Goal: Check status: Check status

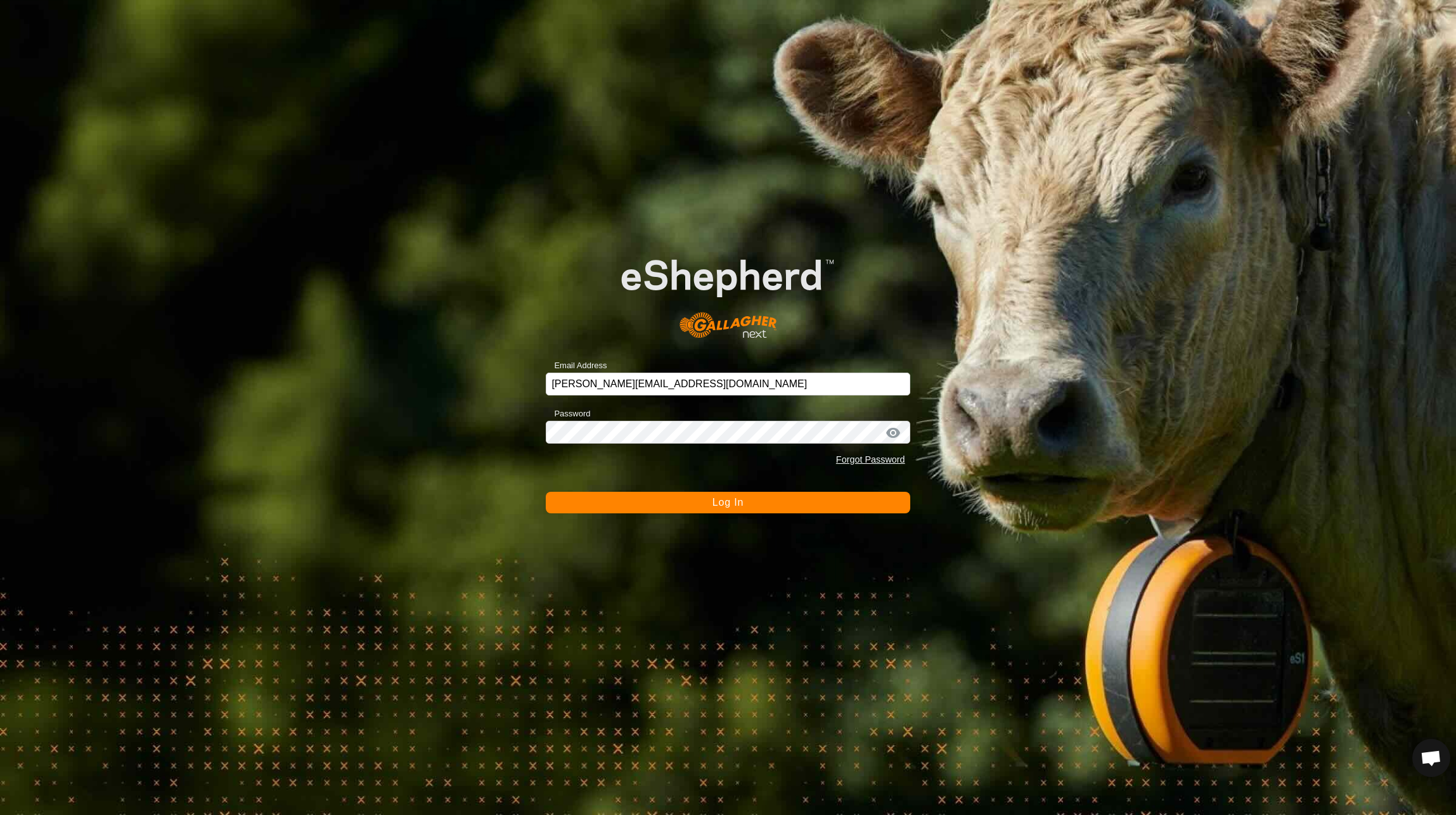
click at [713, 508] on button "Log In" at bounding box center [728, 502] width 364 height 21
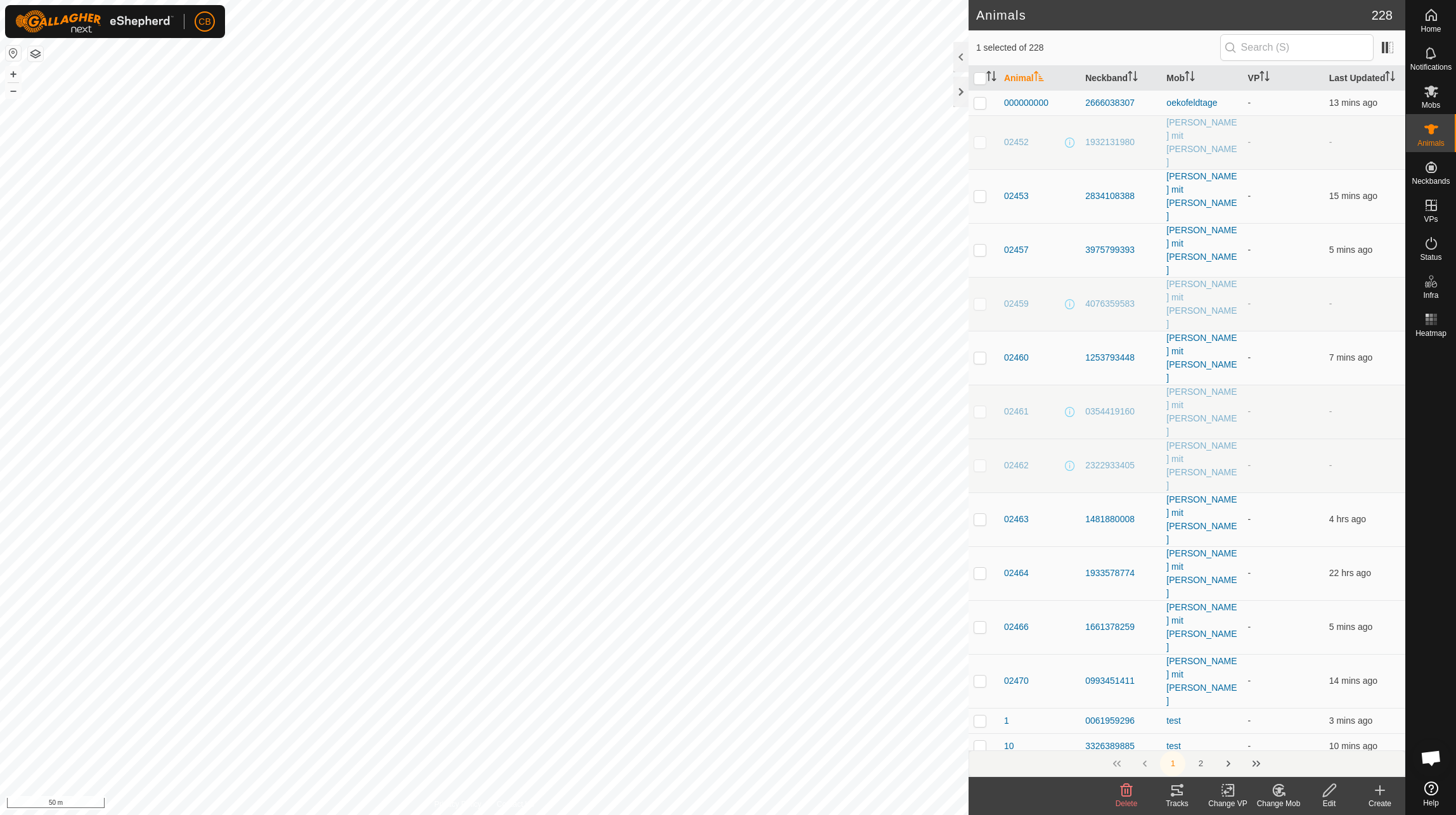
click at [1173, 798] on div "Tracks" at bounding box center [1177, 804] width 51 height 11
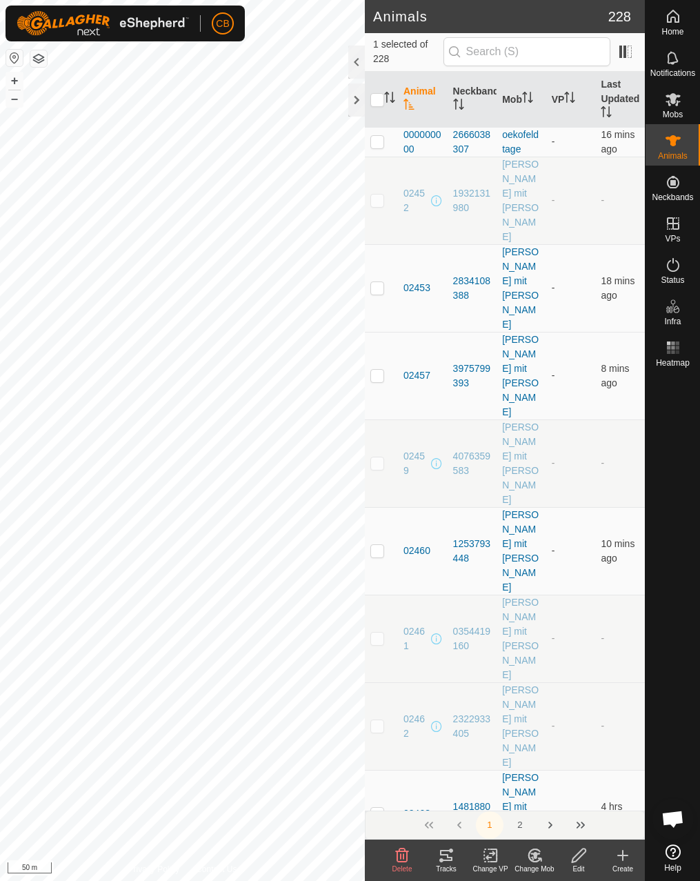
click at [444, 854] on icon at bounding box center [446, 855] width 17 height 17
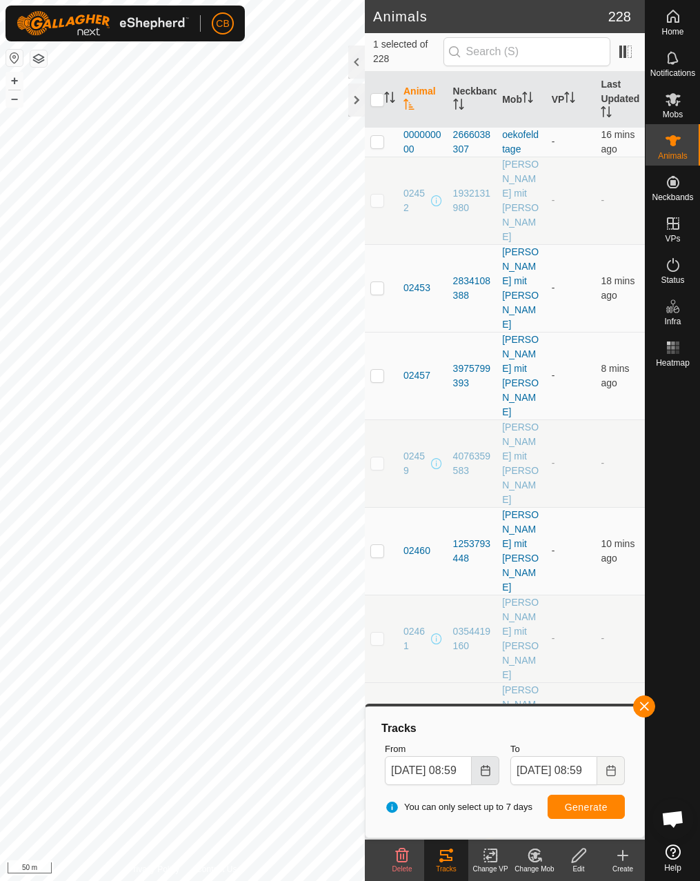
click at [495, 774] on button "Choose Date" at bounding box center [486, 770] width 28 height 29
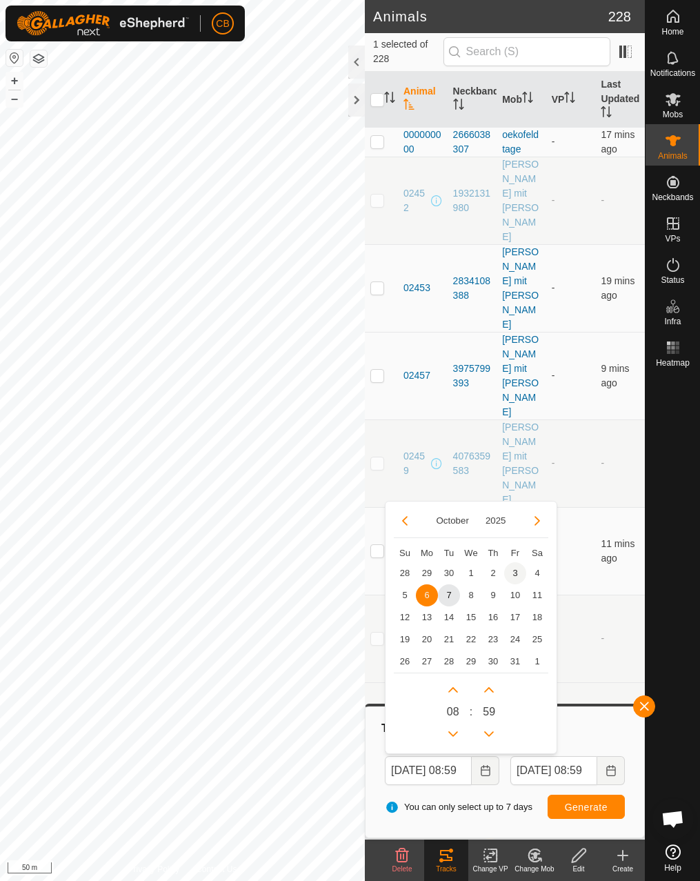
click at [514, 568] on span "3" at bounding box center [515, 573] width 22 height 22
type input "[DATE] 08:59"
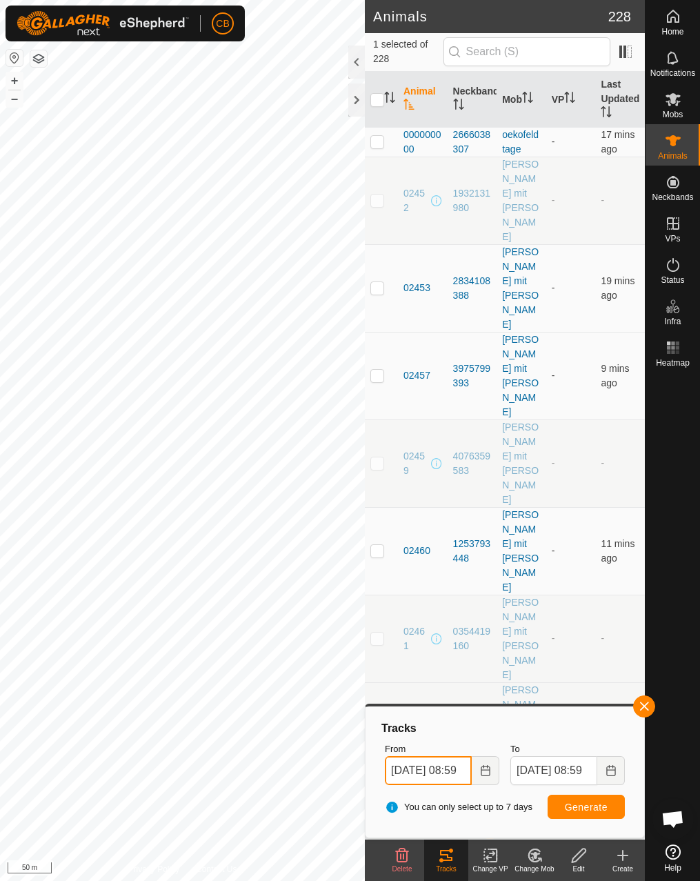
scroll to position [0, 17]
click at [596, 809] on span "Generate" at bounding box center [586, 807] width 43 height 11
click at [609, 767] on icon "Choose Date" at bounding box center [611, 770] width 9 height 11
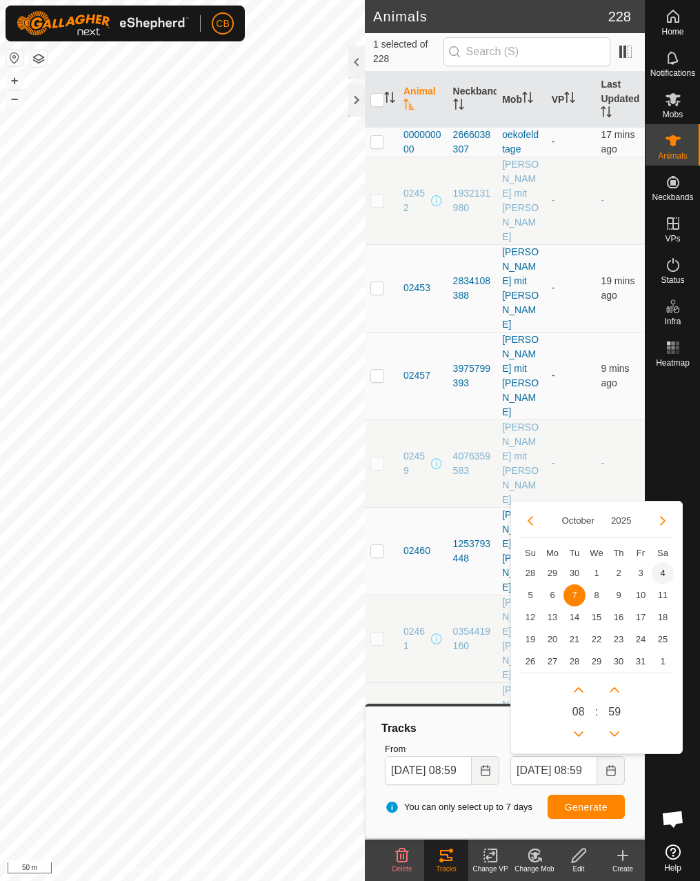
click at [660, 570] on span "4" at bounding box center [663, 573] width 22 height 22
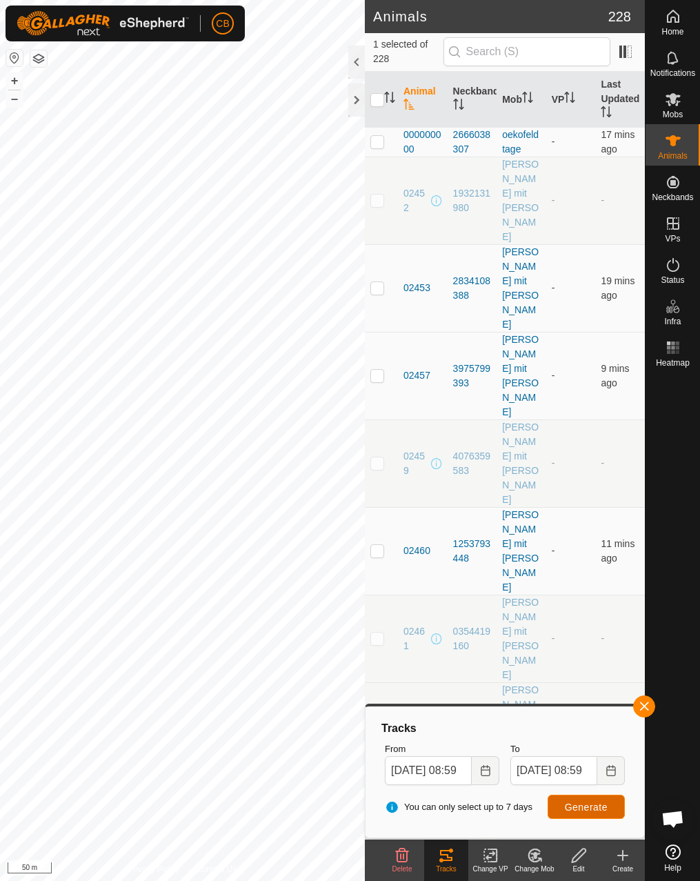
click at [576, 809] on span "Generate" at bounding box center [586, 807] width 43 height 11
click at [607, 774] on icon "Choose Date" at bounding box center [611, 770] width 9 height 11
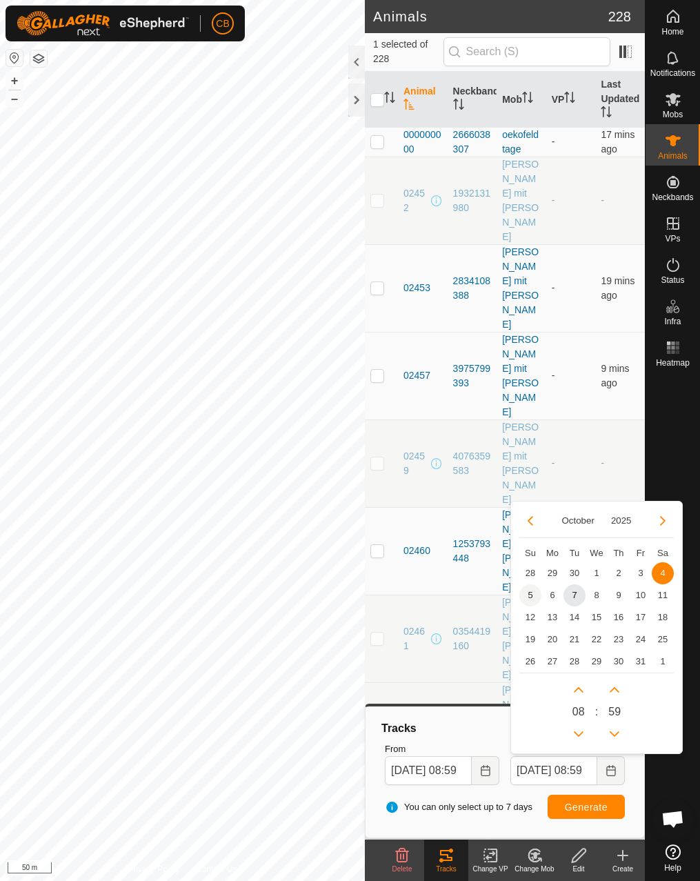
click at [529, 596] on span "5" at bounding box center [531, 595] width 22 height 22
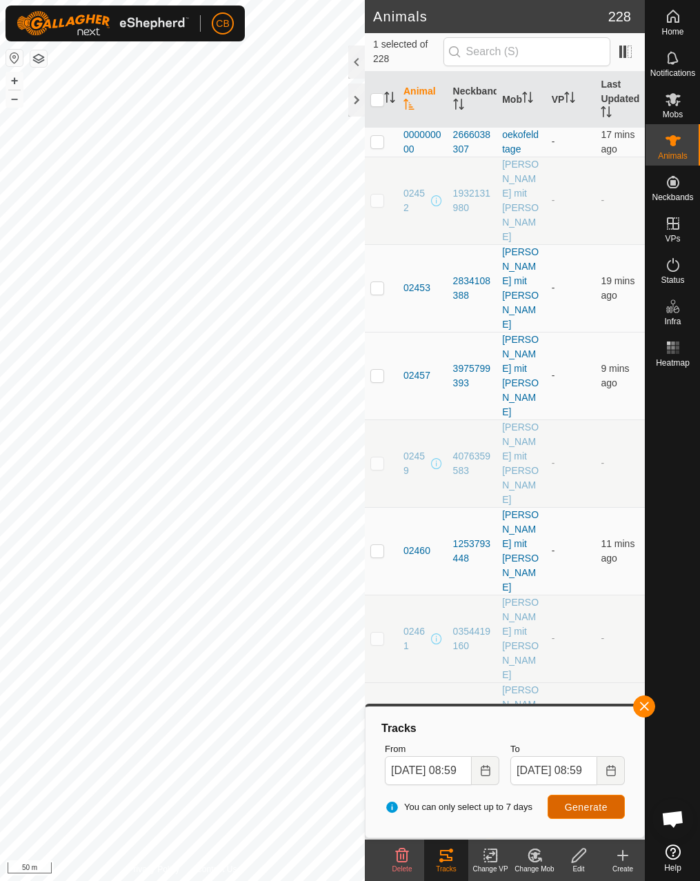
click at [580, 805] on span "Generate" at bounding box center [586, 807] width 43 height 11
click at [602, 771] on button "Choose Date" at bounding box center [612, 770] width 28 height 29
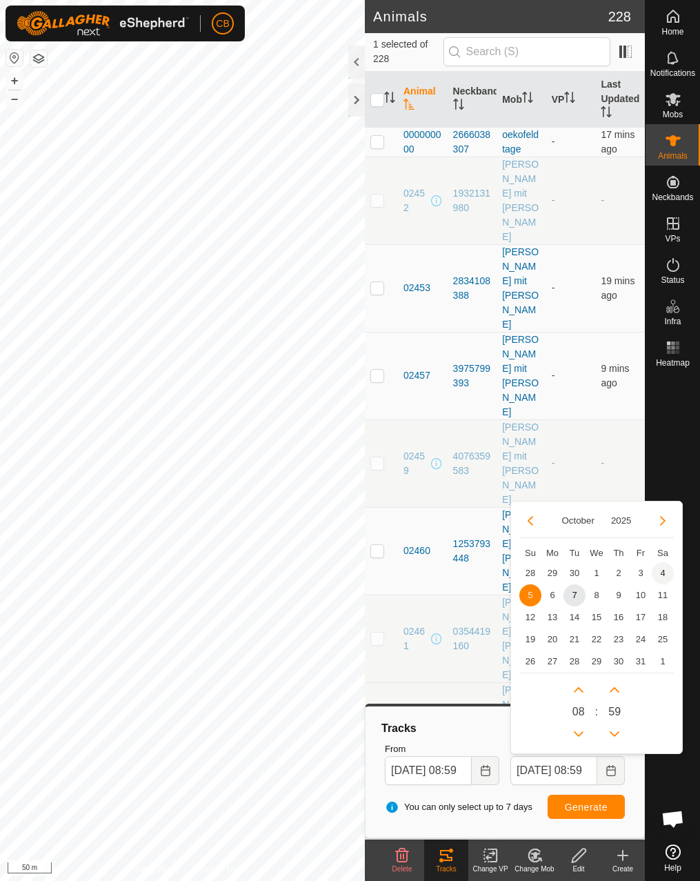
click at [655, 573] on span "4" at bounding box center [663, 573] width 22 height 22
type input "[DATE] 08:59"
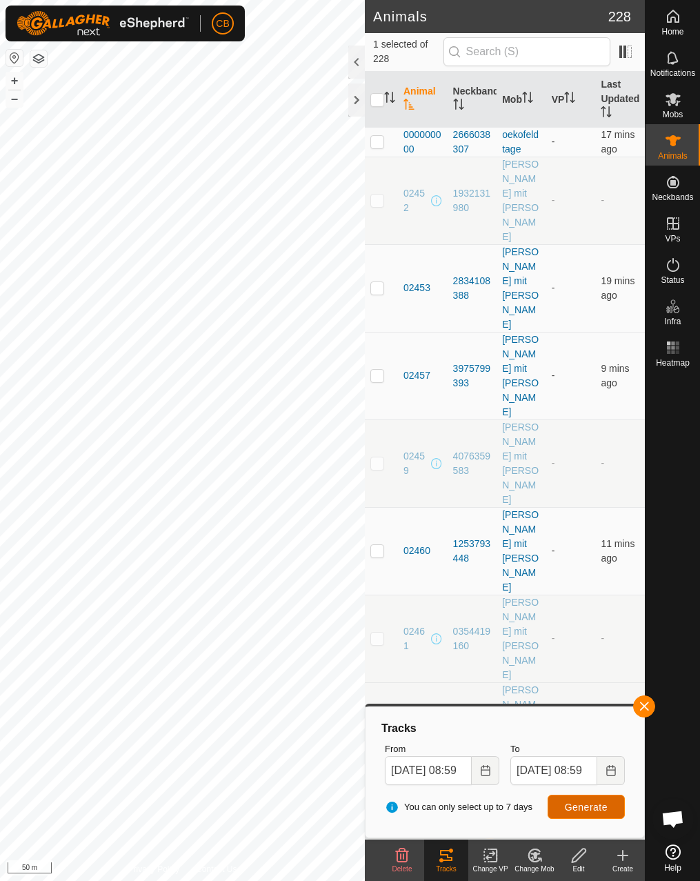
click at [582, 805] on span "Generate" at bounding box center [586, 807] width 43 height 11
click at [480, 771] on icon "Choose Date" at bounding box center [485, 770] width 11 height 11
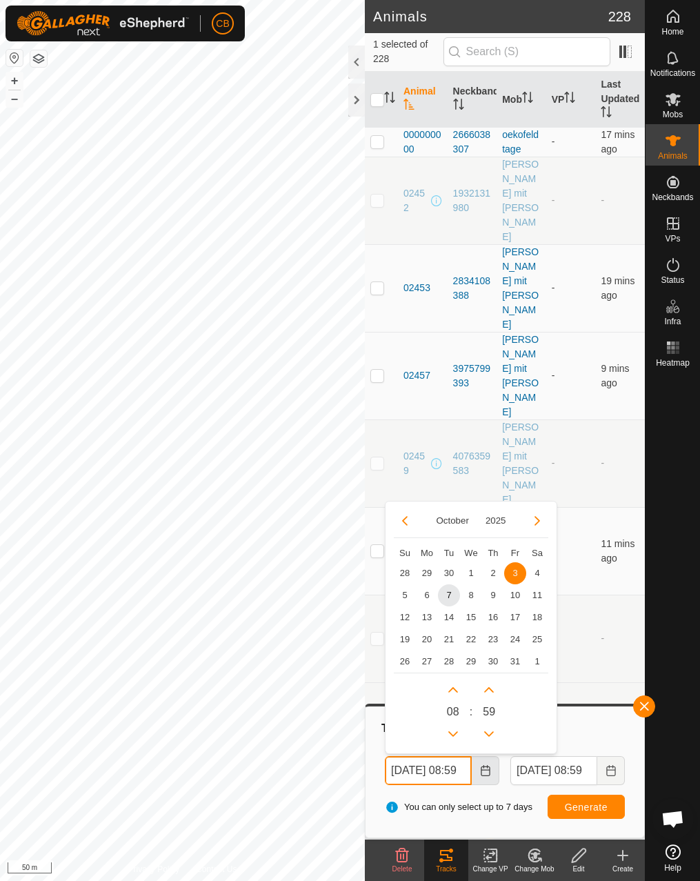
scroll to position [0, 17]
click at [533, 569] on span "4" at bounding box center [538, 573] width 22 height 22
type input "[DATE] 08:59"
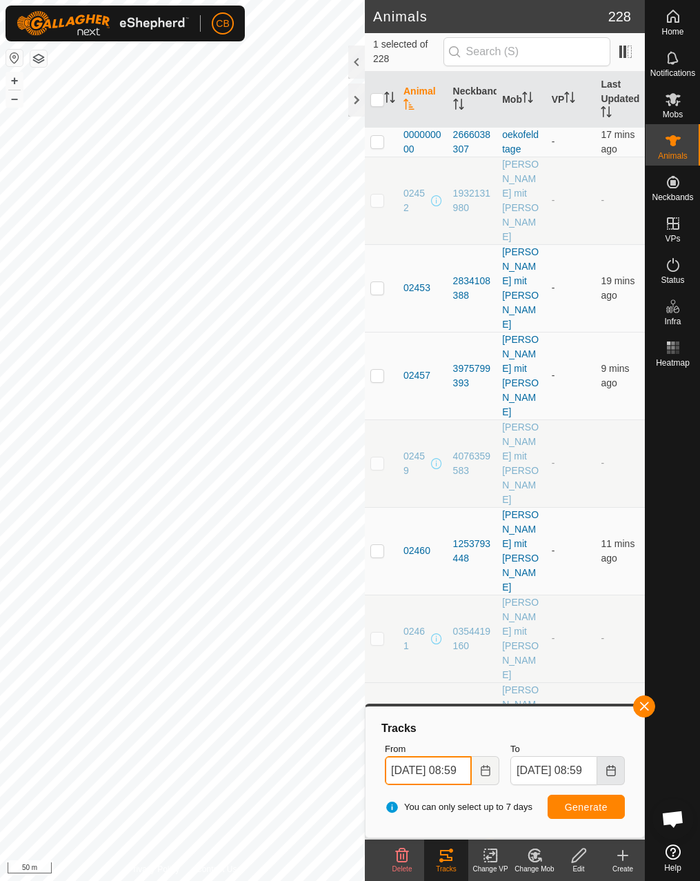
scroll to position [0, 17]
click at [609, 771] on icon "Choose Date" at bounding box center [611, 770] width 11 height 11
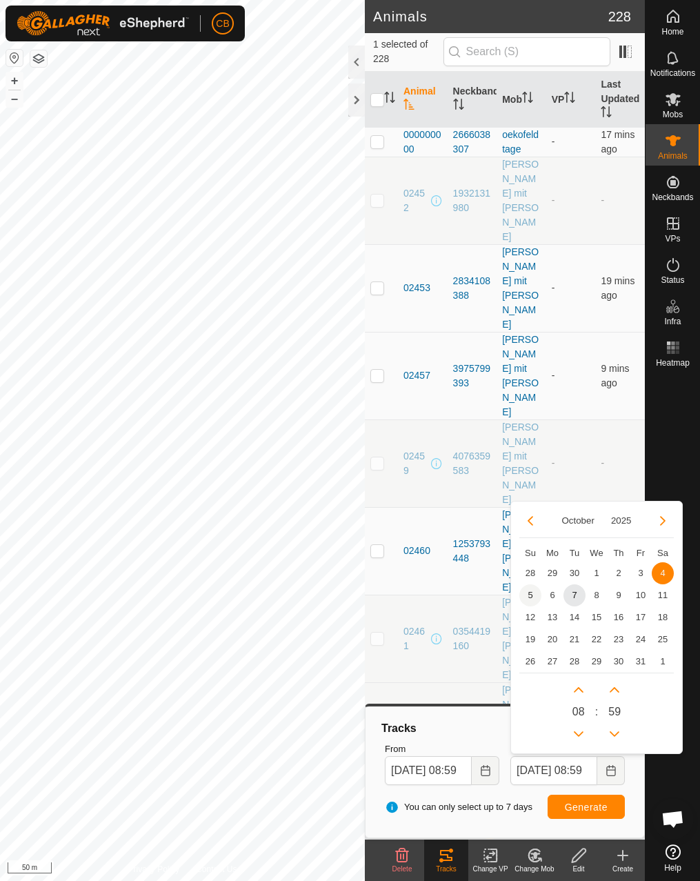
click at [531, 600] on span "5" at bounding box center [531, 595] width 22 height 22
type input "[DATE] 08:59"
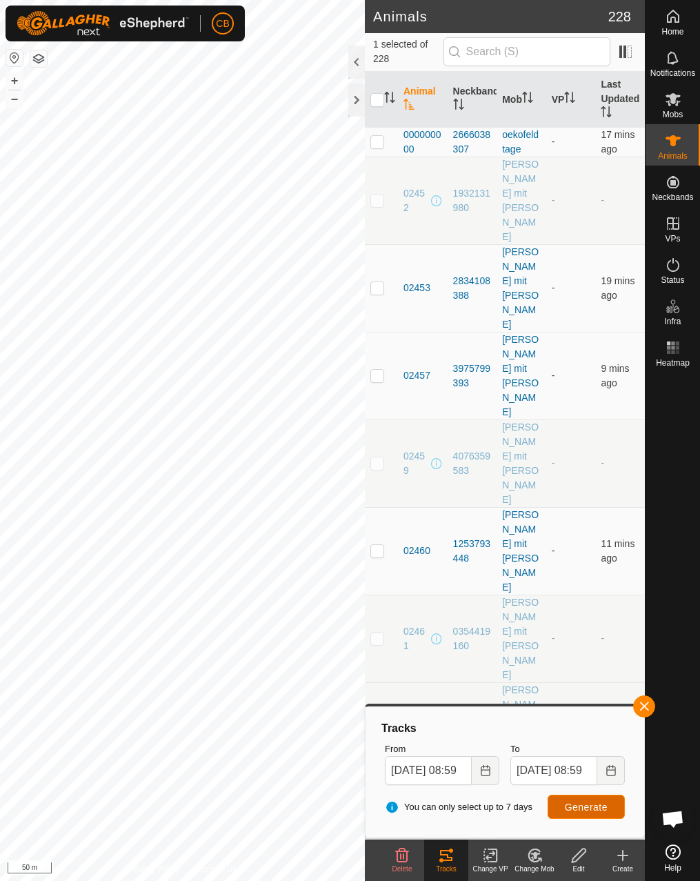
click at [593, 810] on span "Generate" at bounding box center [586, 807] width 43 height 11
click at [489, 769] on icon "Choose Date" at bounding box center [485, 770] width 11 height 11
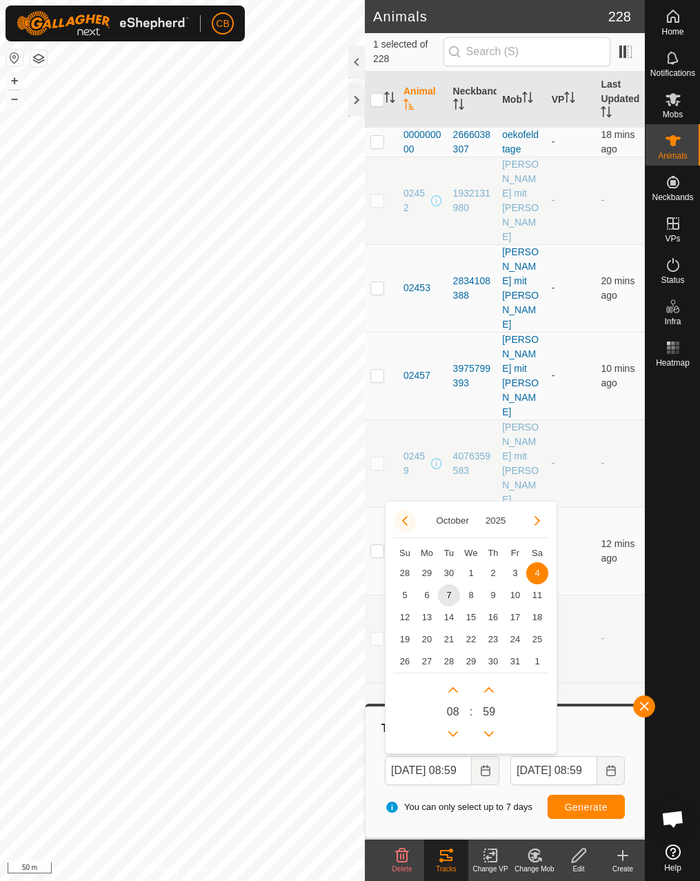
click at [401, 516] on icon "Previous Month" at bounding box center [405, 520] width 11 height 11
click at [426, 592] on span "8" at bounding box center [427, 595] width 22 height 22
type input "[DATE] 08:59"
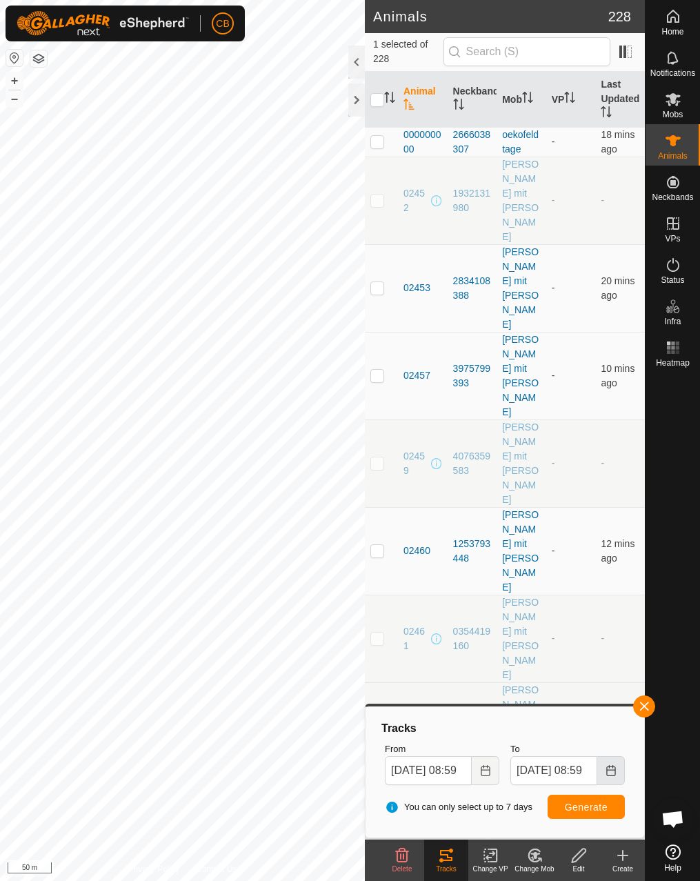
click at [604, 772] on button "Choose Date" at bounding box center [612, 770] width 28 height 29
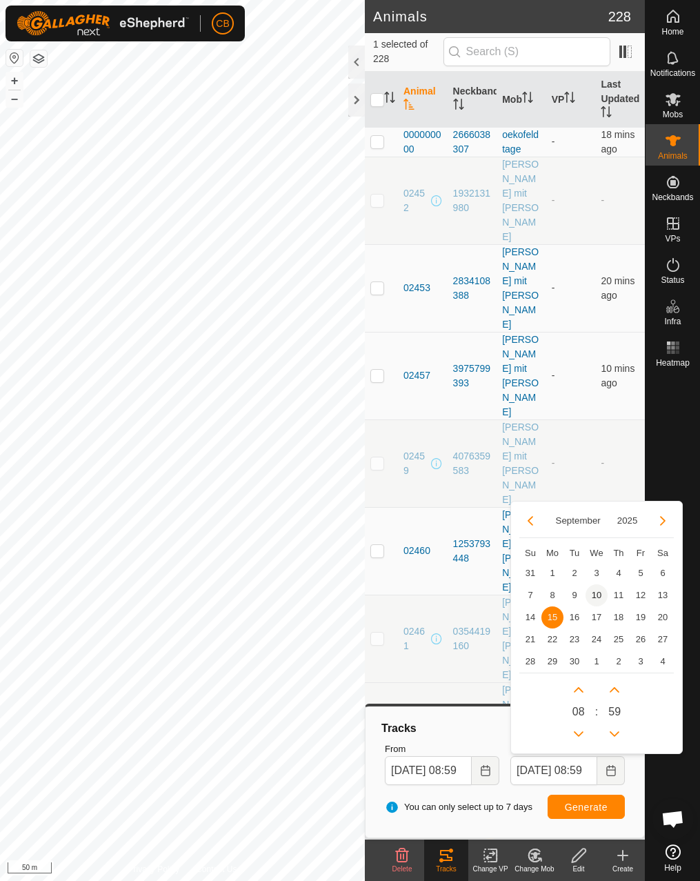
click at [596, 602] on span "10" at bounding box center [597, 595] width 22 height 22
type input "[DATE] 08:59"
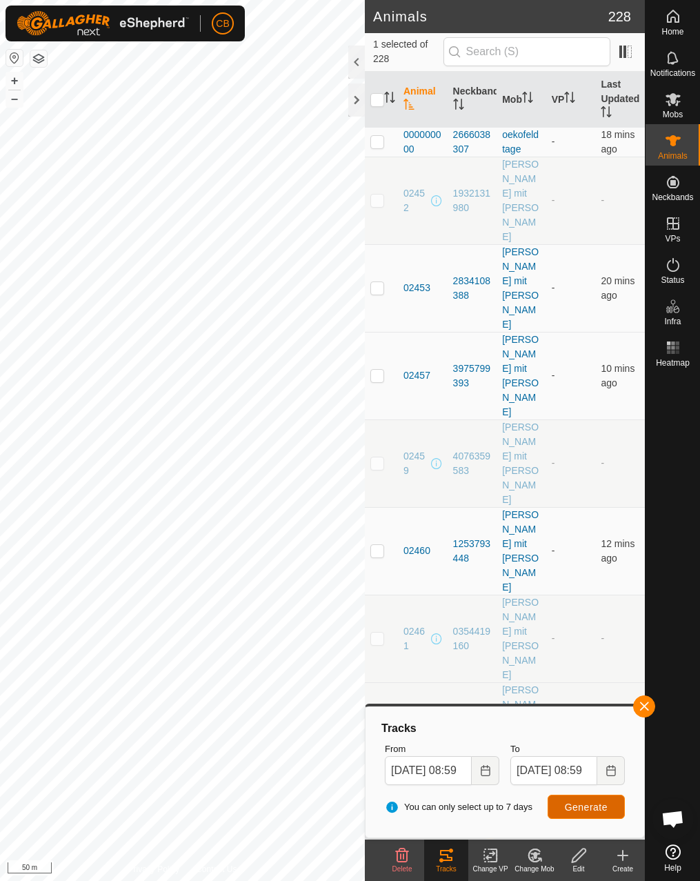
click at [576, 805] on span "Generate" at bounding box center [586, 807] width 43 height 11
click at [487, 776] on icon "Choose Date" at bounding box center [485, 770] width 9 height 11
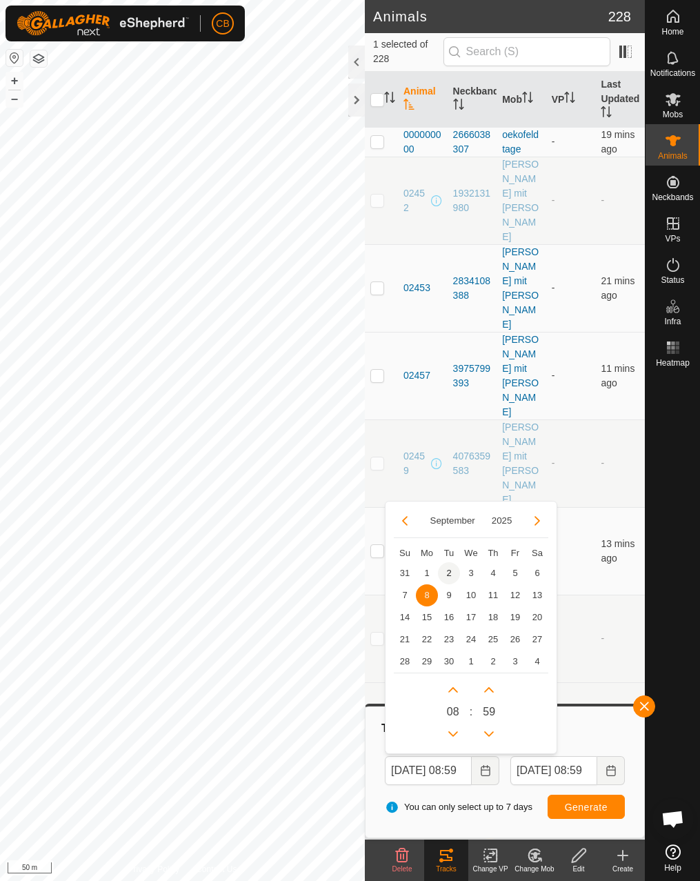
click at [452, 574] on span "2" at bounding box center [449, 573] width 22 height 22
type input "[DATE] 08:59"
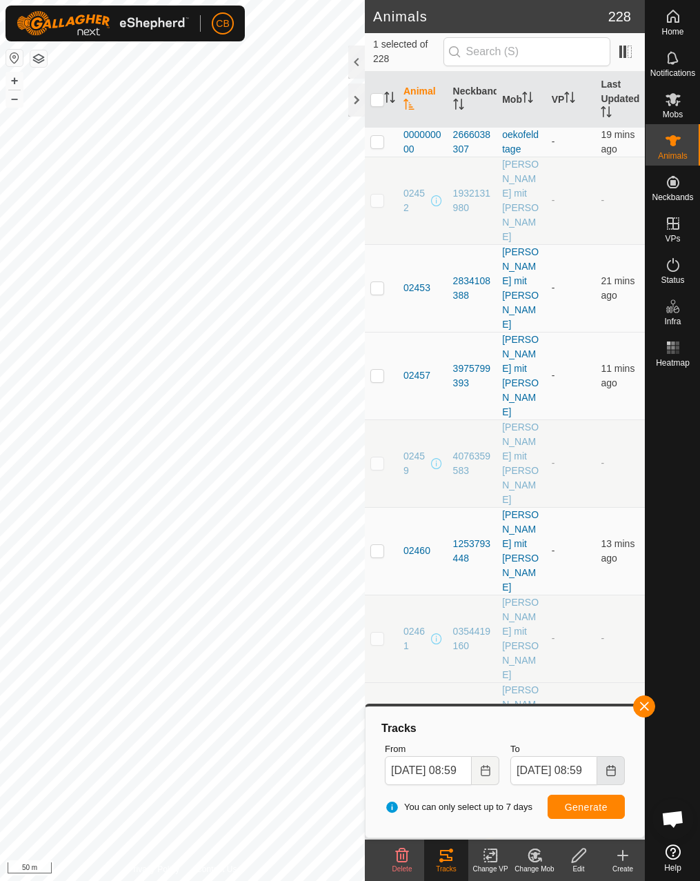
click at [614, 765] on icon "Choose Date" at bounding box center [611, 770] width 11 height 11
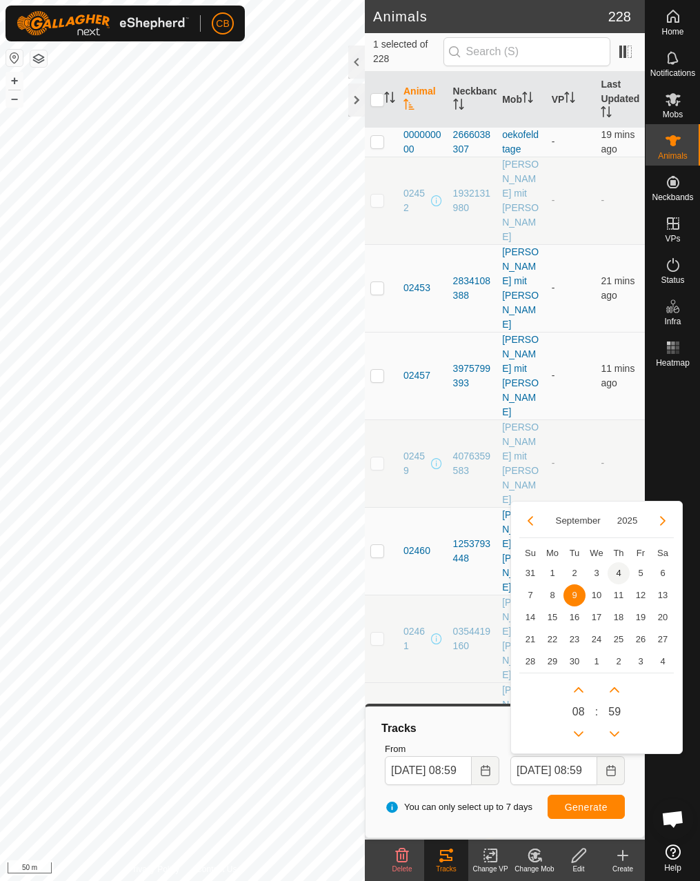
click at [614, 573] on span "4" at bounding box center [619, 573] width 22 height 22
type input "[DATE] 08:59"
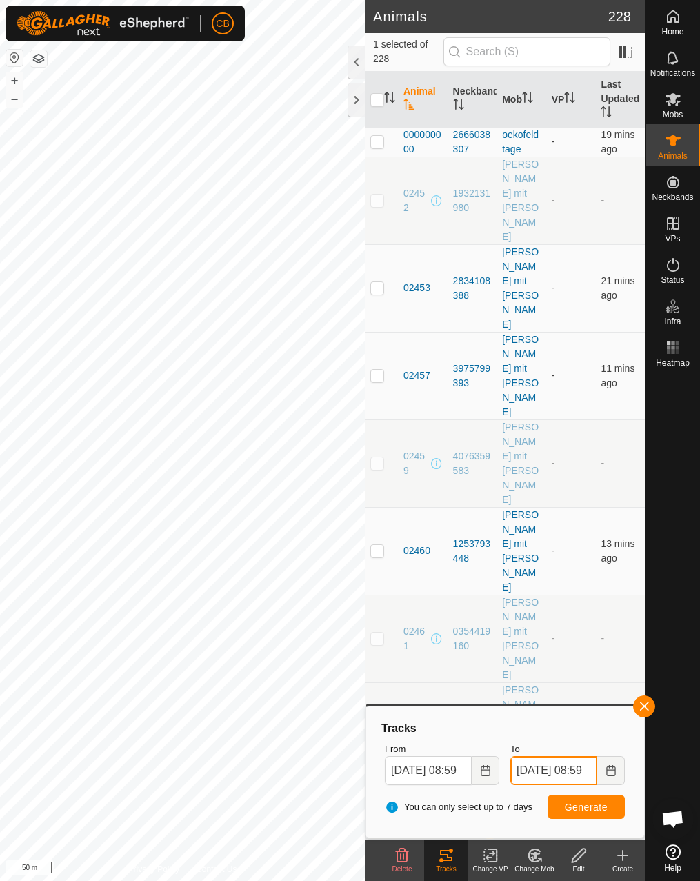
scroll to position [0, 19]
click at [598, 805] on span "Generate" at bounding box center [586, 807] width 43 height 11
click at [647, 710] on button "button" at bounding box center [644, 707] width 22 height 22
